Goal: Find specific page/section: Find specific page/section

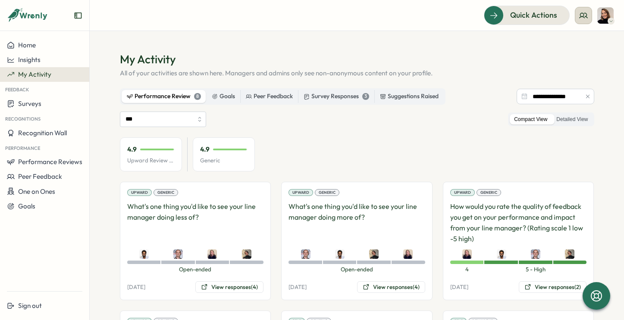
click at [583, 15] on circle at bounding box center [582, 14] width 3 height 3
click at [577, 40] on div "My Team" at bounding box center [584, 42] width 54 height 9
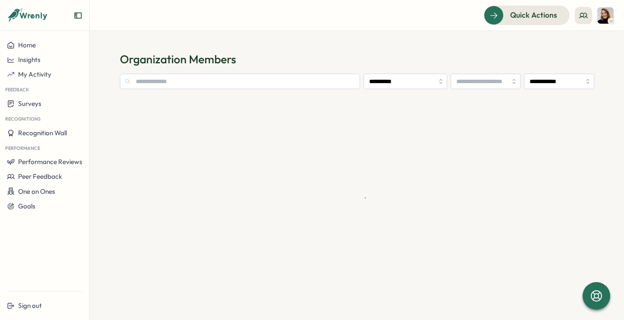
type input "**********"
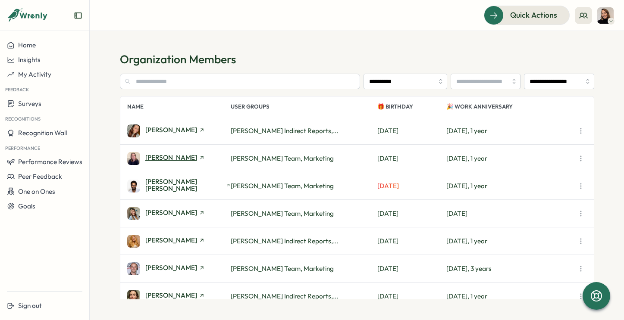
click at [177, 157] on span "[PERSON_NAME]" at bounding box center [171, 157] width 52 height 6
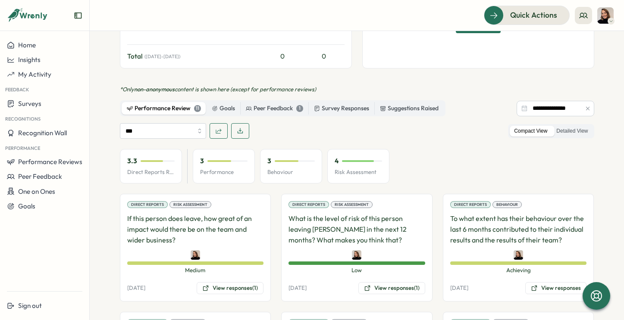
scroll to position [374, 0]
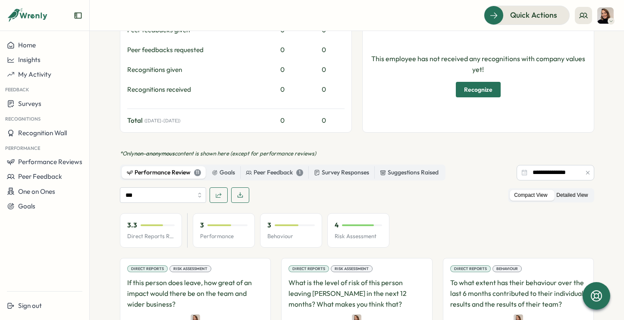
click at [568, 190] on label "Detailed View" at bounding box center [572, 195] width 40 height 11
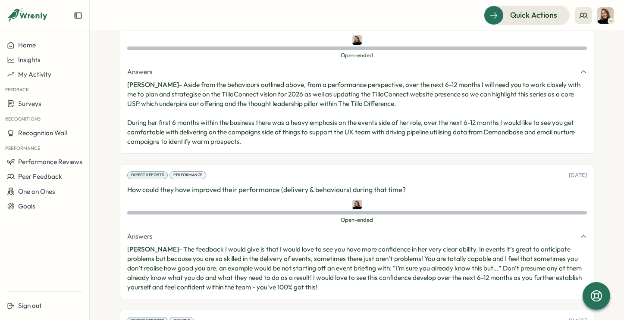
scroll to position [1045, 0]
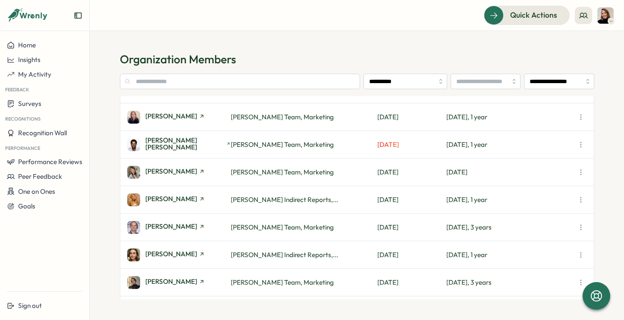
scroll to position [66, 0]
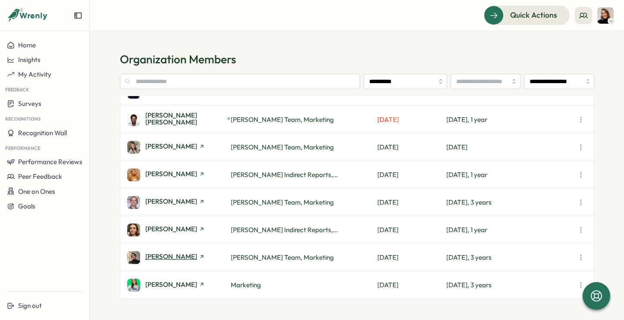
click at [199, 257] on icon at bounding box center [202, 257] width 6 height 6
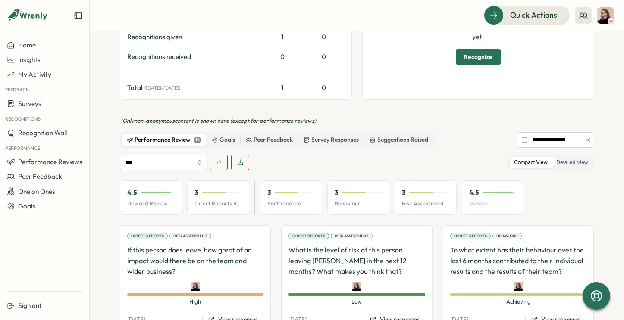
scroll to position [399, 0]
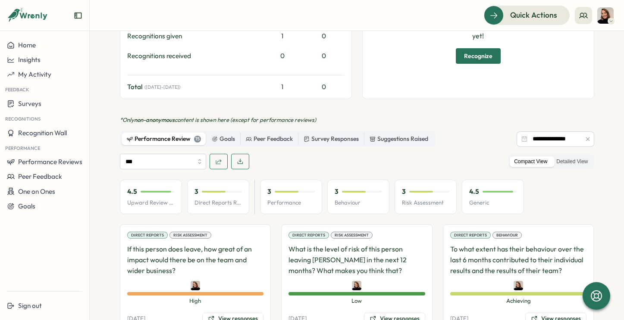
click at [528, 157] on label "Compact View" at bounding box center [531, 162] width 42 height 11
click at [559, 157] on label "Detailed View" at bounding box center [572, 162] width 40 height 11
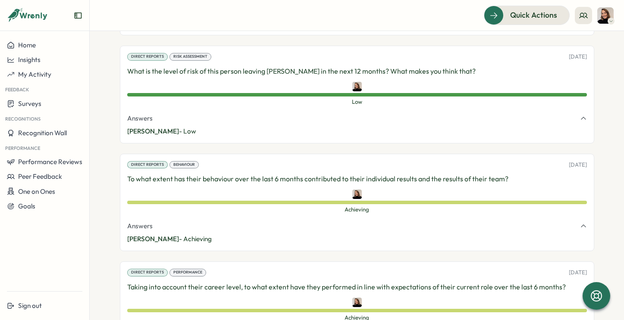
scroll to position [664, 0]
